Goal: Find specific page/section: Find specific page/section

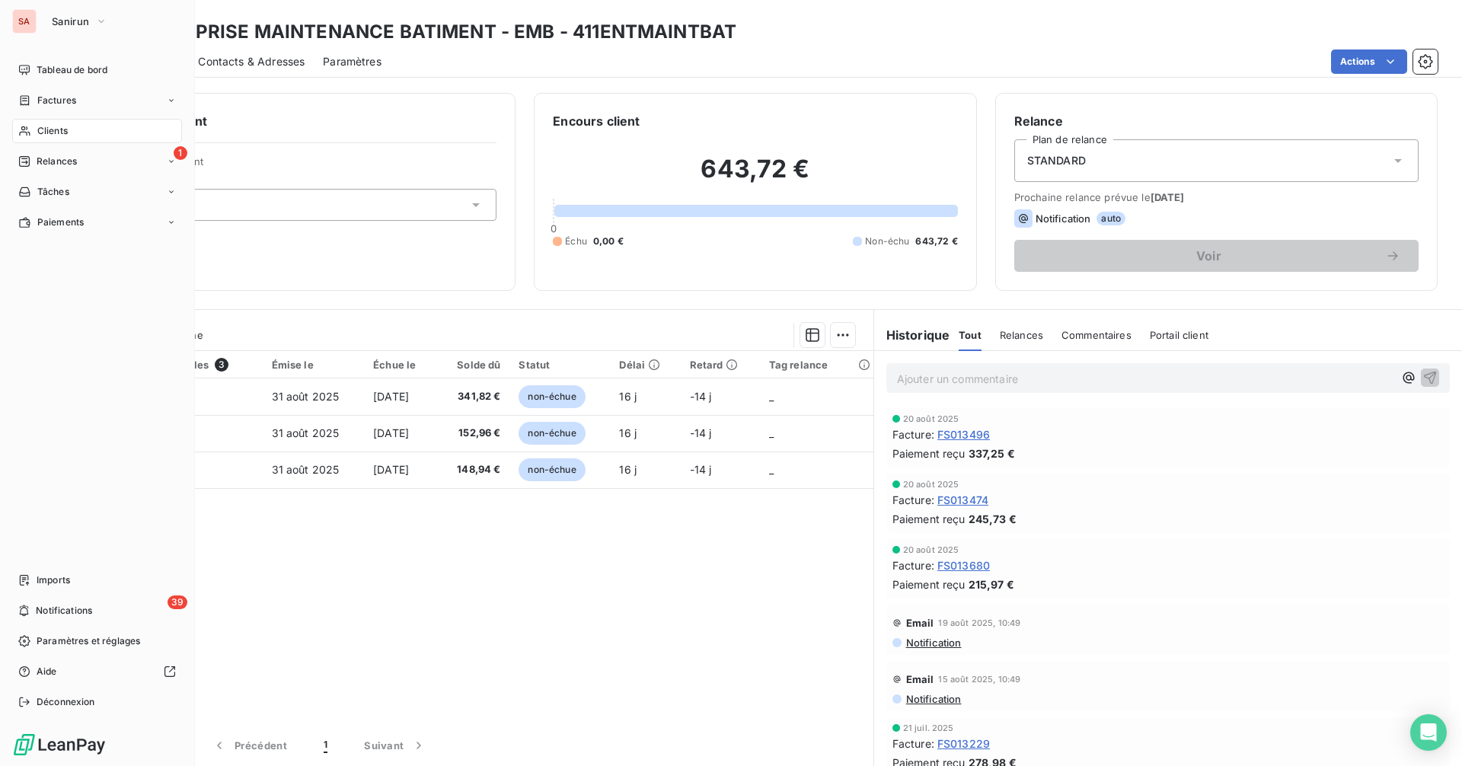
click at [59, 127] on span "Clients" at bounding box center [52, 131] width 30 height 14
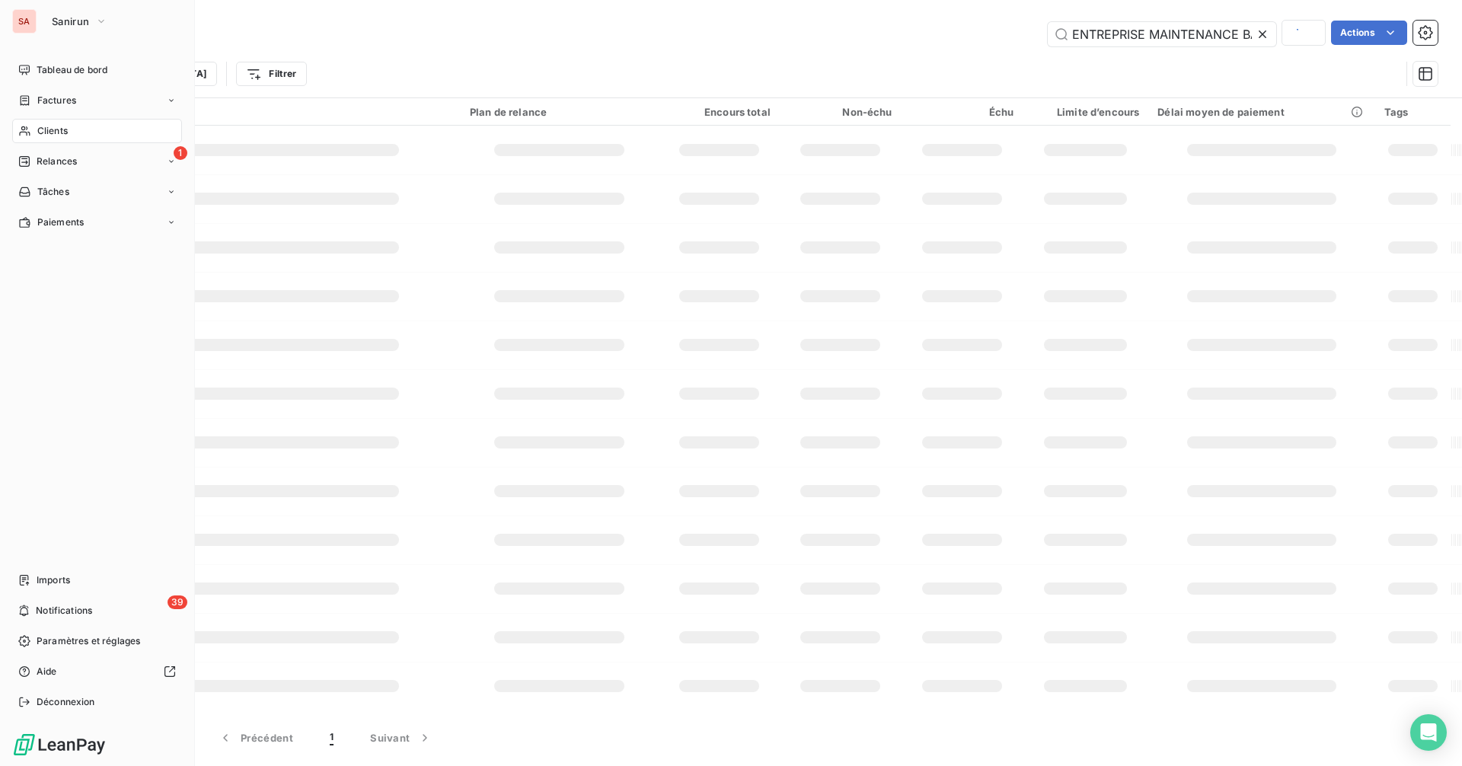
scroll to position [0, 56]
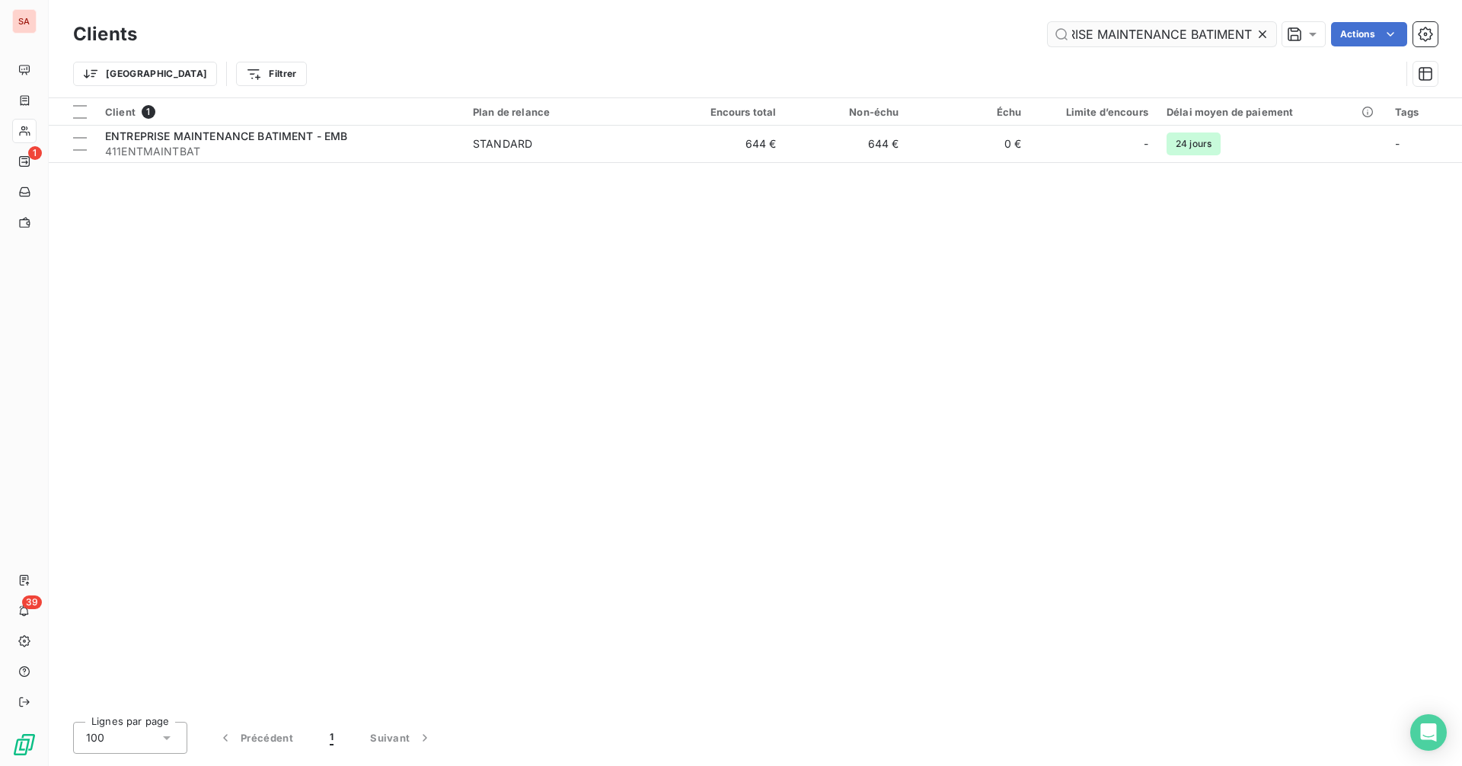
click at [974, 34] on input "ENTREPRISE MAINTENANCE BATIMENT" at bounding box center [1162, 34] width 228 height 24
click at [974, 30] on icon at bounding box center [1262, 34] width 15 height 15
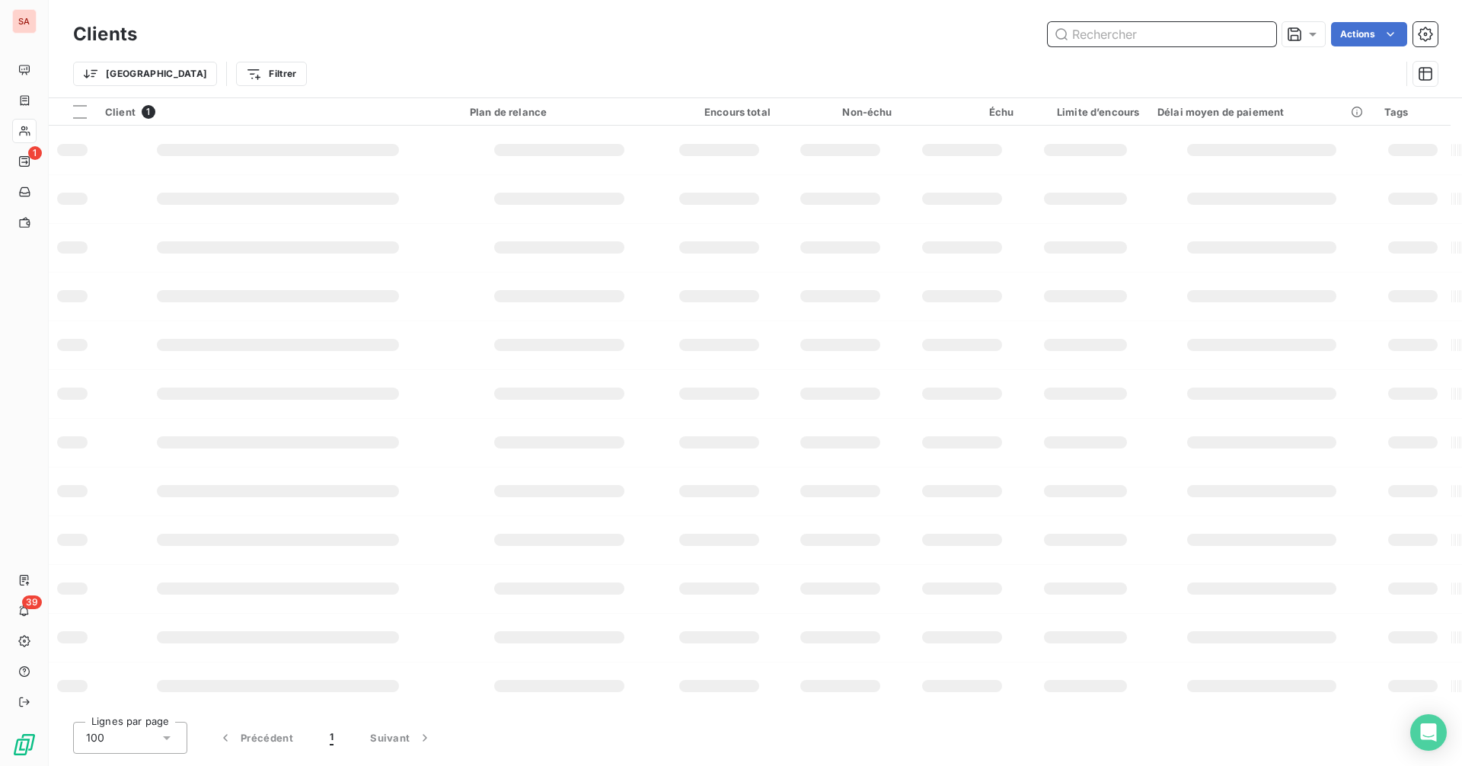
click at [974, 32] on input "text" at bounding box center [1162, 34] width 228 height 24
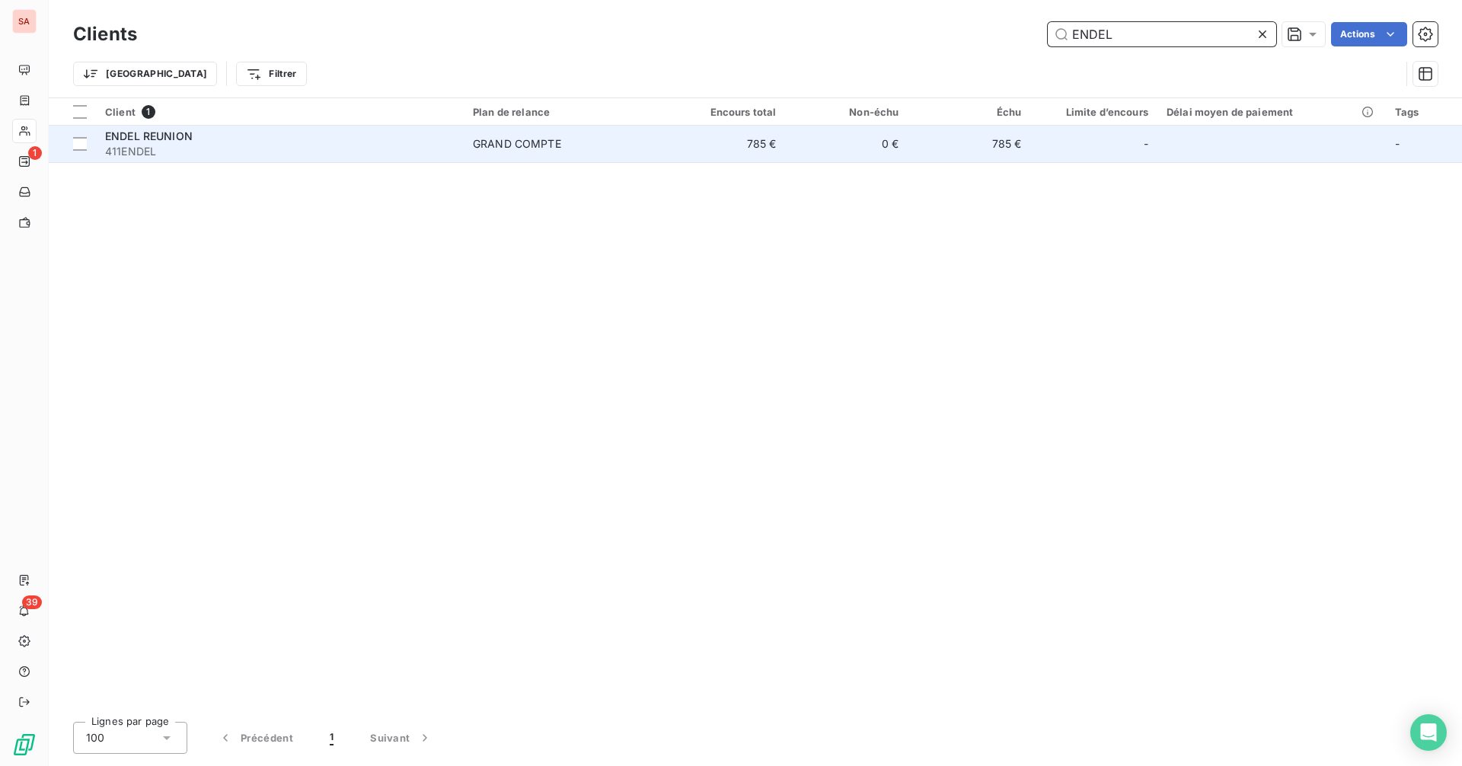
type input "ENDEL"
click at [777, 150] on td "785 €" at bounding box center [724, 144] width 123 height 37
